Goal: Navigation & Orientation: Find specific page/section

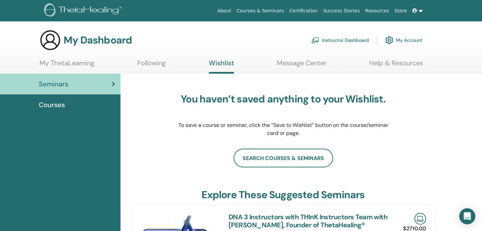
click at [334, 40] on link "Instructor Dashboard" at bounding box center [340, 40] width 58 height 15
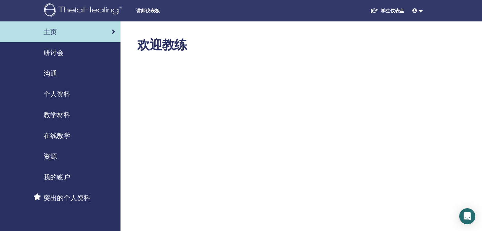
click at [61, 136] on trans "在线教学" at bounding box center [57, 135] width 27 height 9
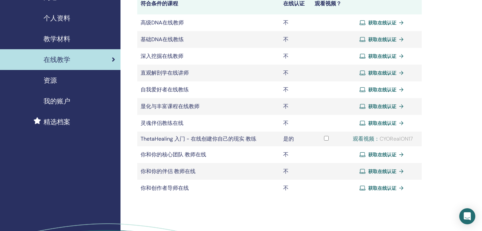
scroll to position [75, 0]
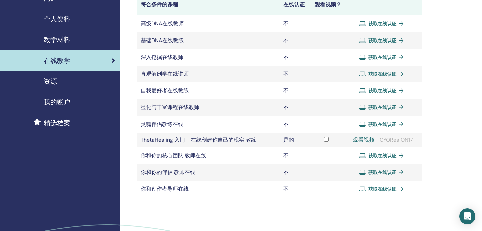
click at [55, 125] on trans "精选档案" at bounding box center [57, 122] width 27 height 9
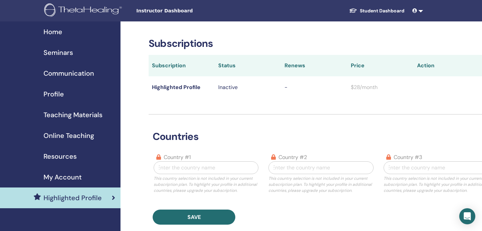
click at [60, 180] on span "My Account" at bounding box center [63, 177] width 38 height 10
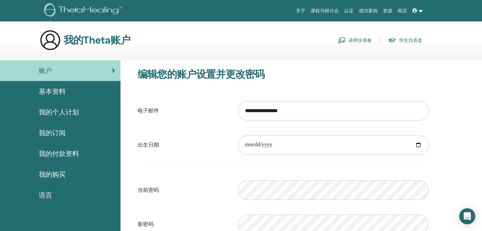
click at [348, 11] on trans "认证" at bounding box center [348, 10] width 9 height 5
